Goal: Find specific page/section: Find specific page/section

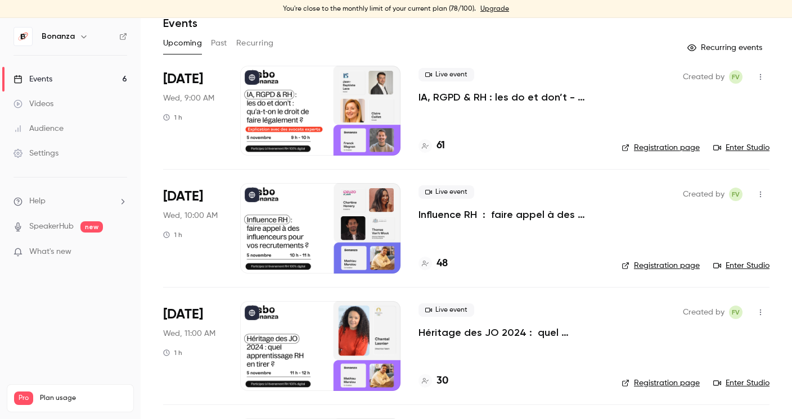
scroll to position [52, 0]
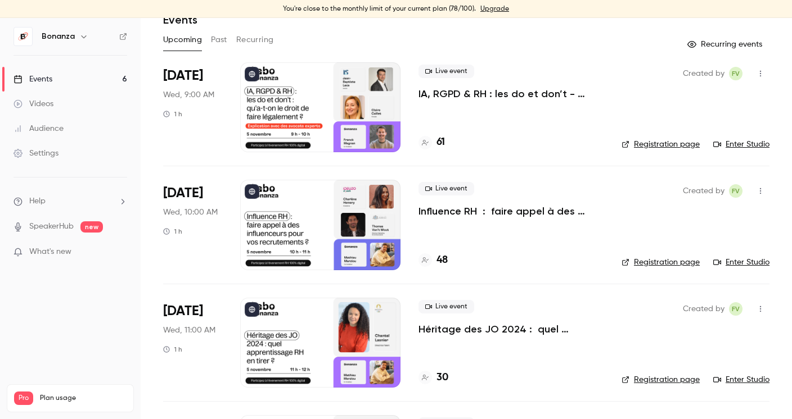
click at [59, 125] on div "Audience" at bounding box center [38, 128] width 50 height 11
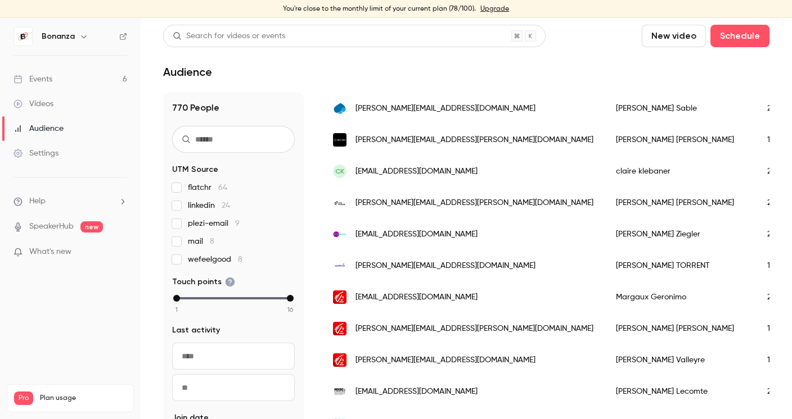
scroll to position [274, 0]
click at [58, 126] on div "Audience" at bounding box center [38, 128] width 50 height 11
